Goal: Find specific page/section: Find specific page/section

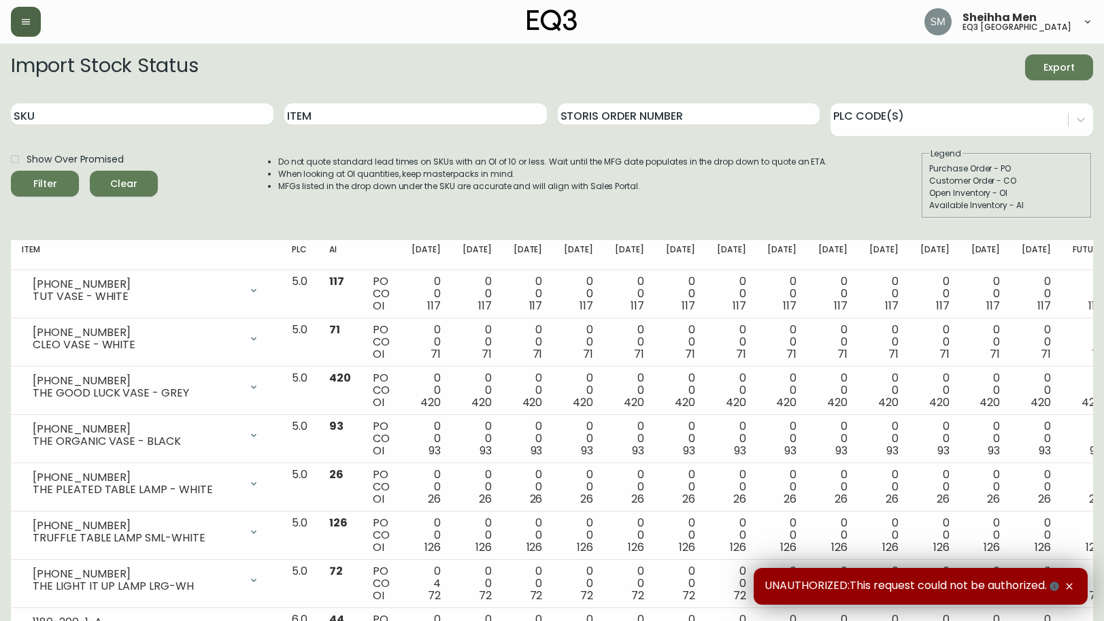
click at [29, 19] on icon "button" at bounding box center [26, 21] width 8 height 5
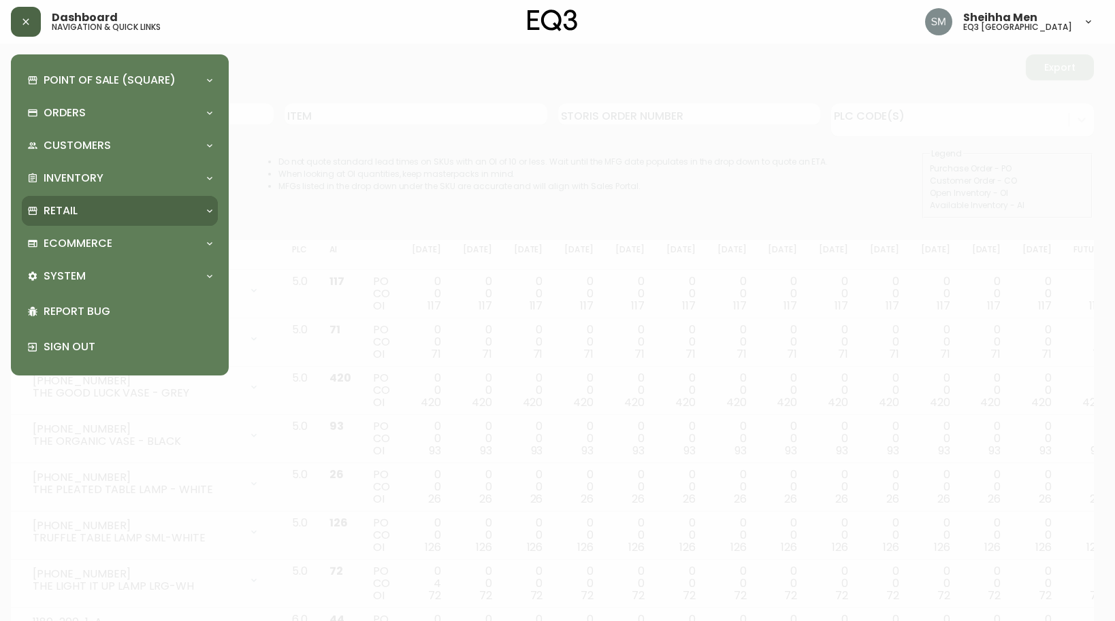
click at [106, 214] on div "Retail" at bounding box center [112, 210] width 171 height 15
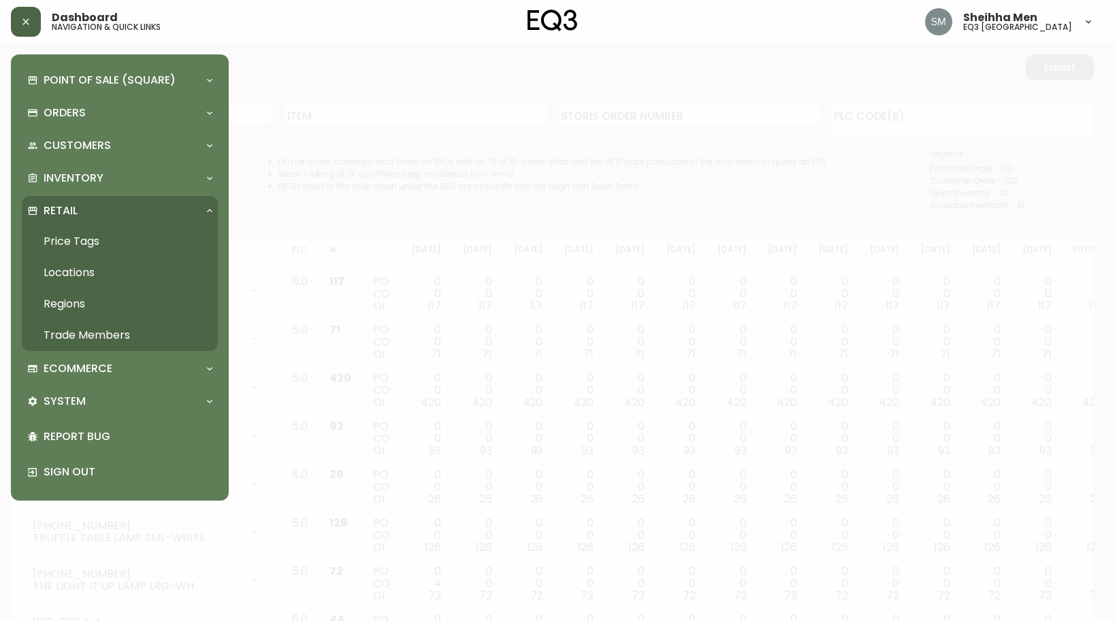
click at [101, 329] on link "Trade Members" at bounding box center [120, 335] width 196 height 31
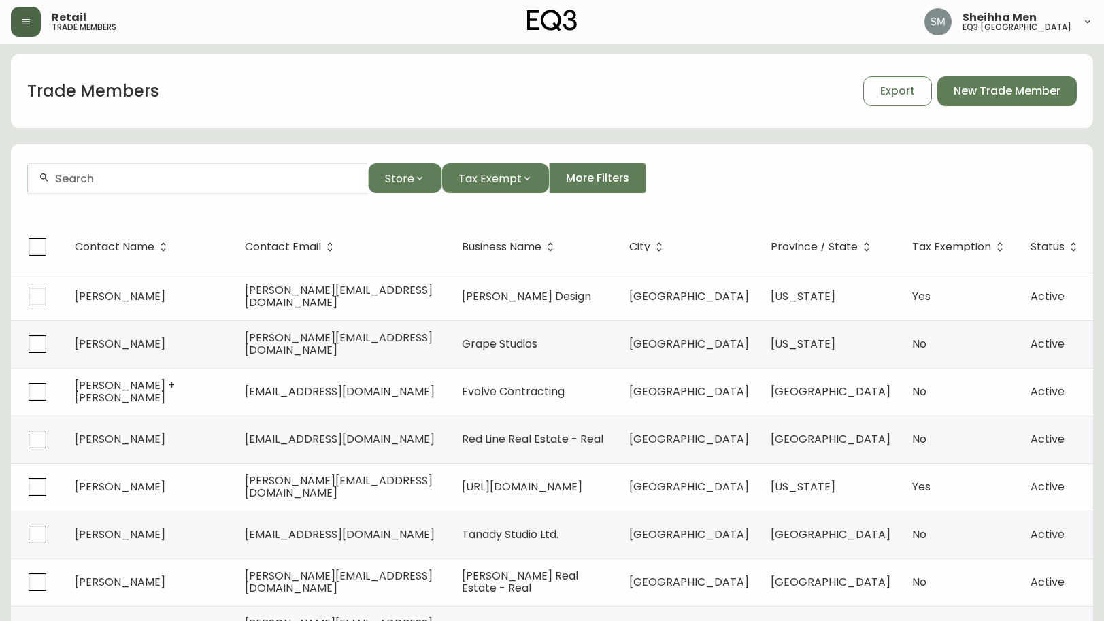
click at [172, 174] on input "text" at bounding box center [206, 178] width 302 height 13
type input "D"
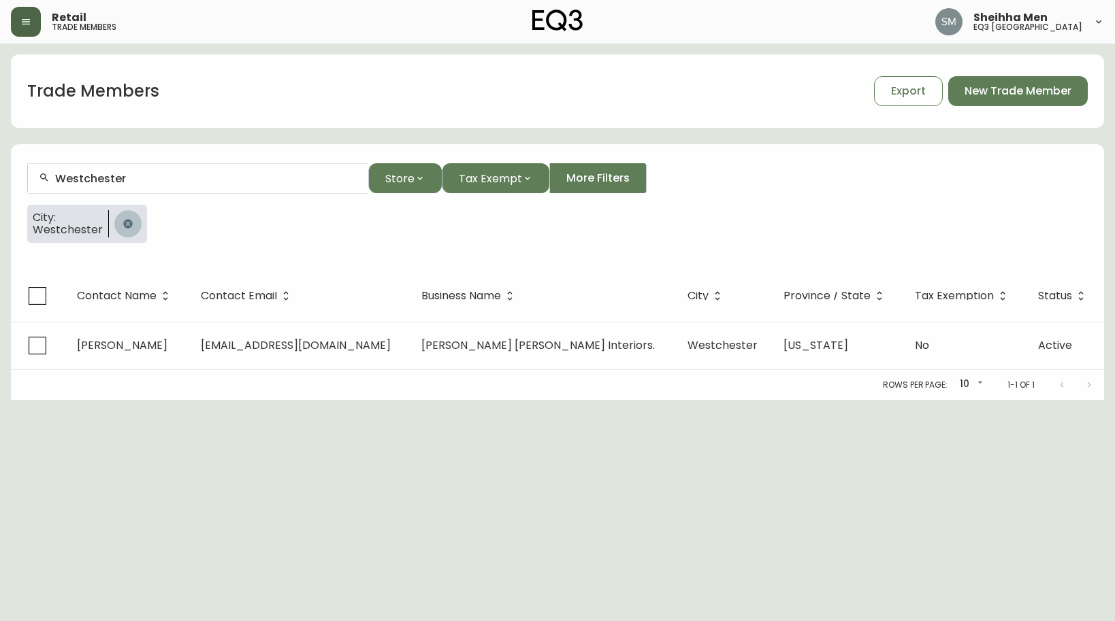
click at [123, 227] on icon "button" at bounding box center [127, 223] width 9 height 9
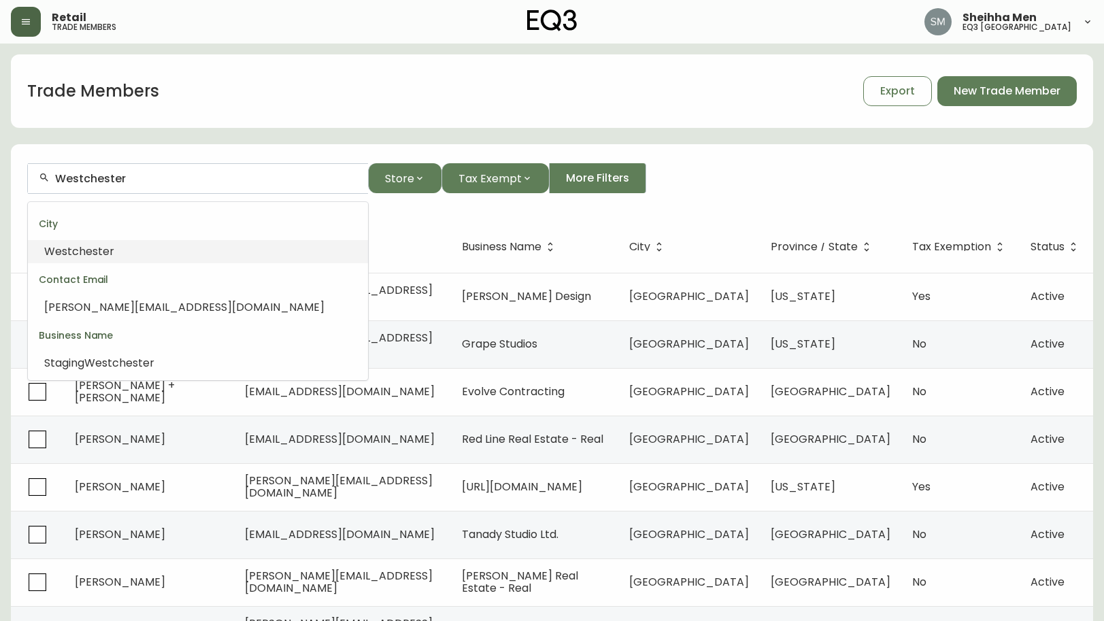
drag, startPoint x: 182, startPoint y: 176, endPoint x: -18, endPoint y: 180, distance: 200.8
click at [0, 180] on html "Retail trade members [PERSON_NAME] Men eq3 [GEOGRAPHIC_DATA] Trade Members Expo…" at bounding box center [552, 390] width 1104 height 780
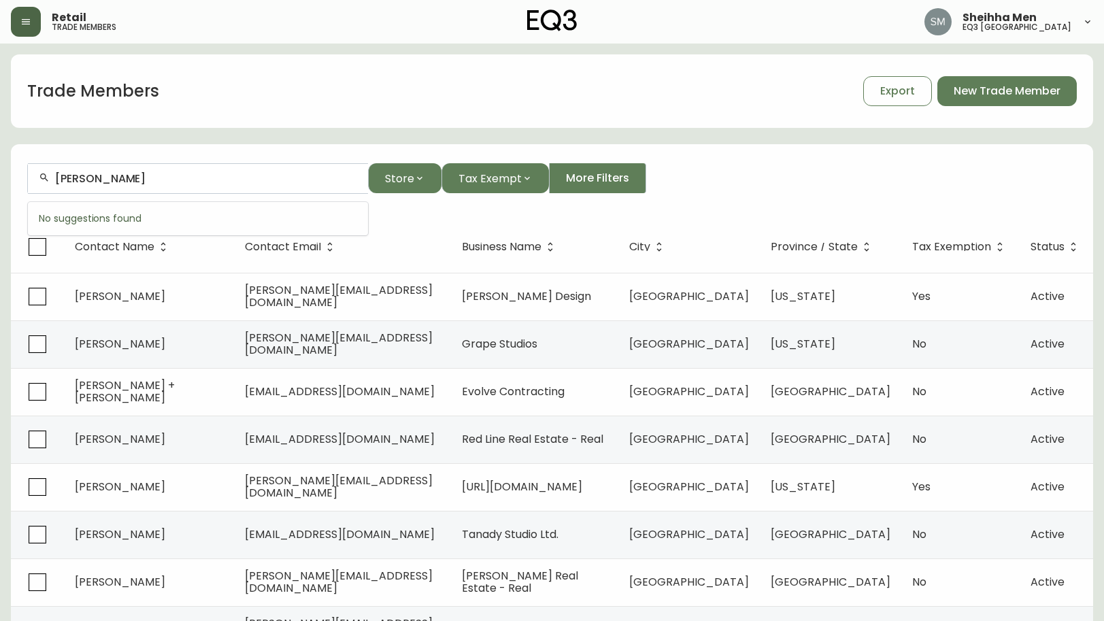
type input "[PERSON_NAME]"
click at [638, 182] on div "[PERSON_NAME] Store Tax Exempt More Filters" at bounding box center [552, 178] width 1050 height 31
